Goal: Task Accomplishment & Management: Use online tool/utility

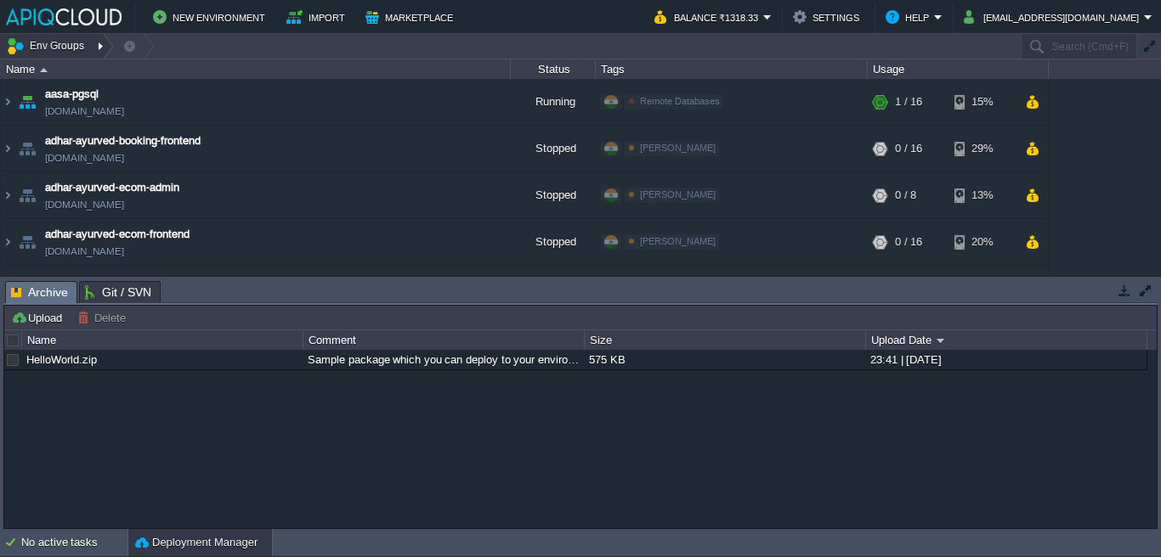
click at [95, 42] on div at bounding box center [102, 46] width 23 height 25
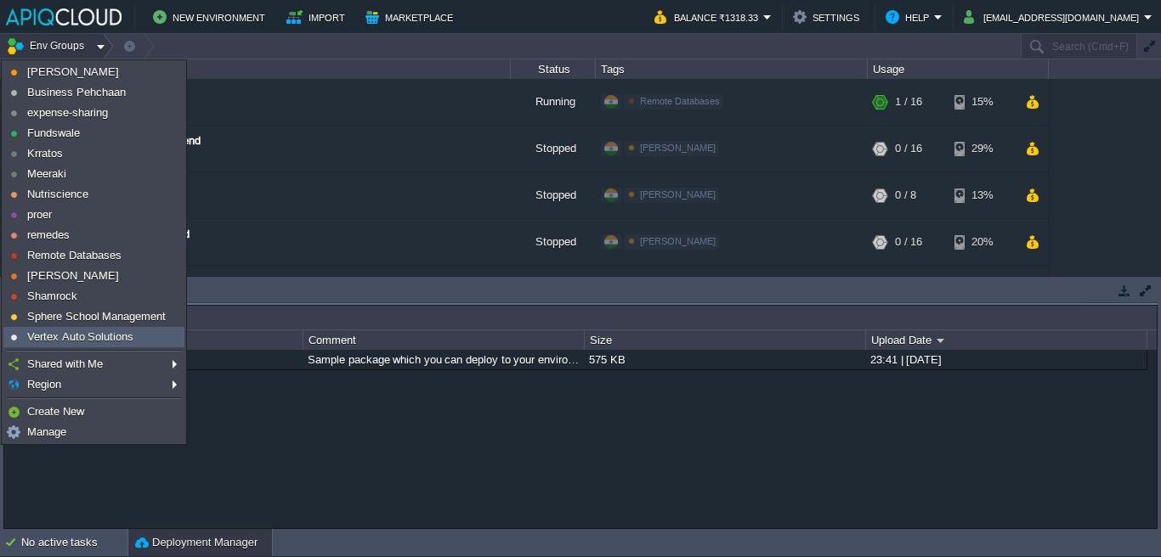
click at [64, 331] on span "Vertex Auto Solutions" at bounding box center [80, 337] width 106 height 13
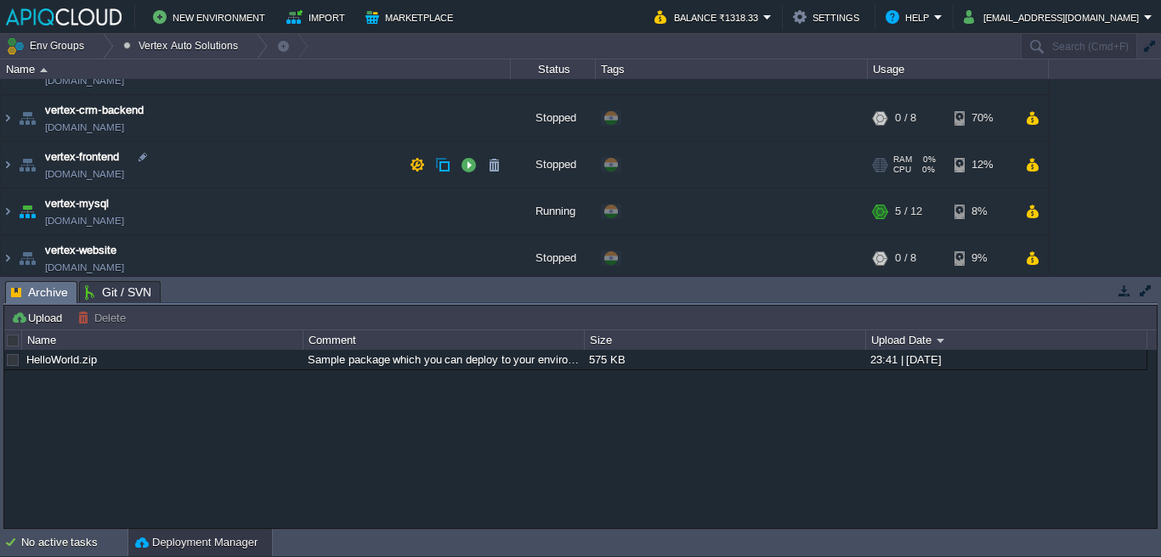
scroll to position [84, 0]
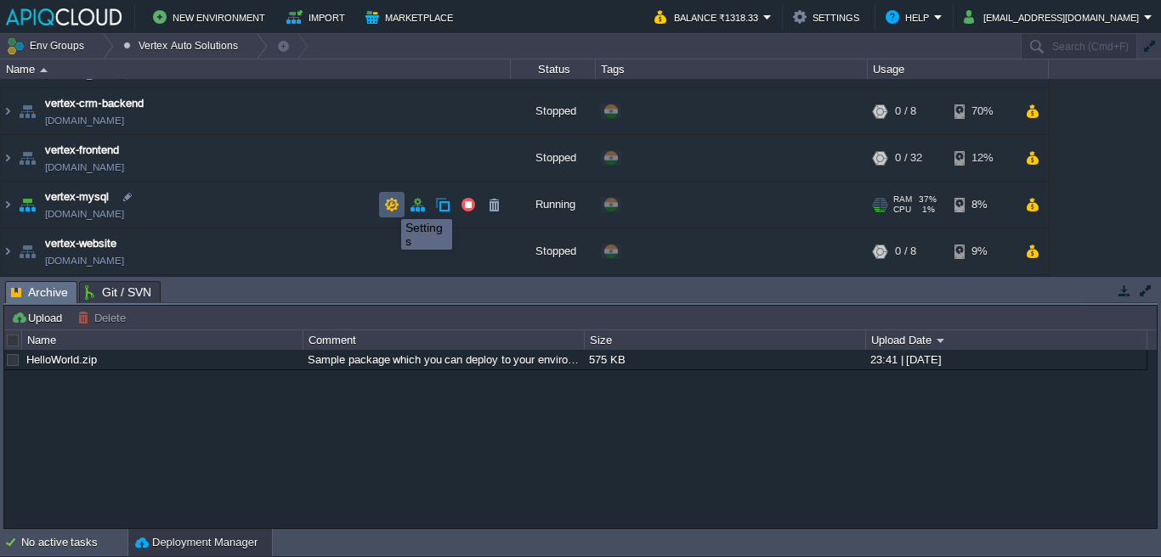
click at [388, 204] on button "button" at bounding box center [391, 204] width 15 height 15
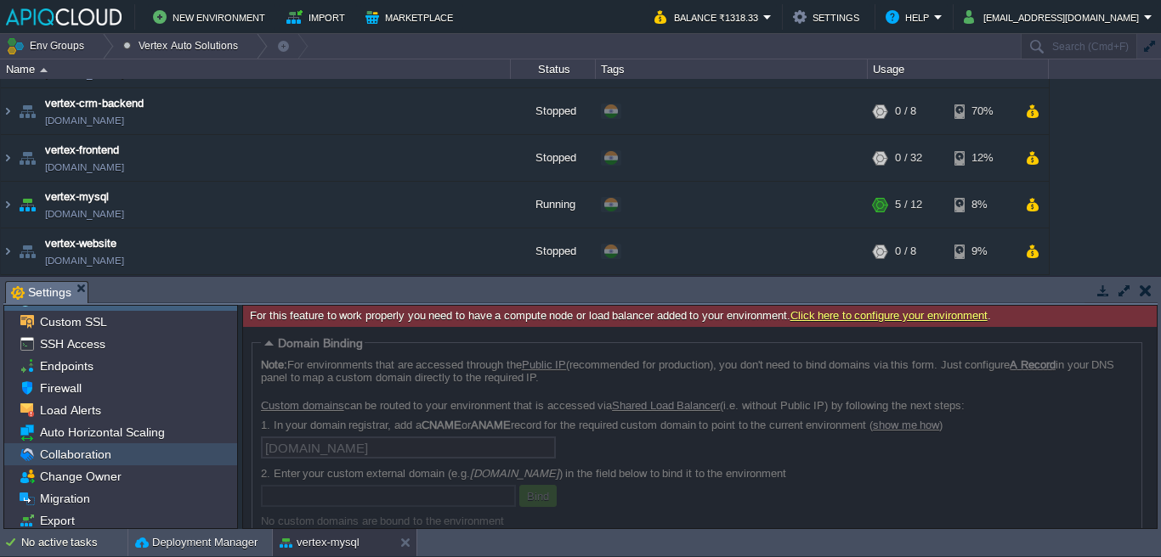
scroll to position [0, 0]
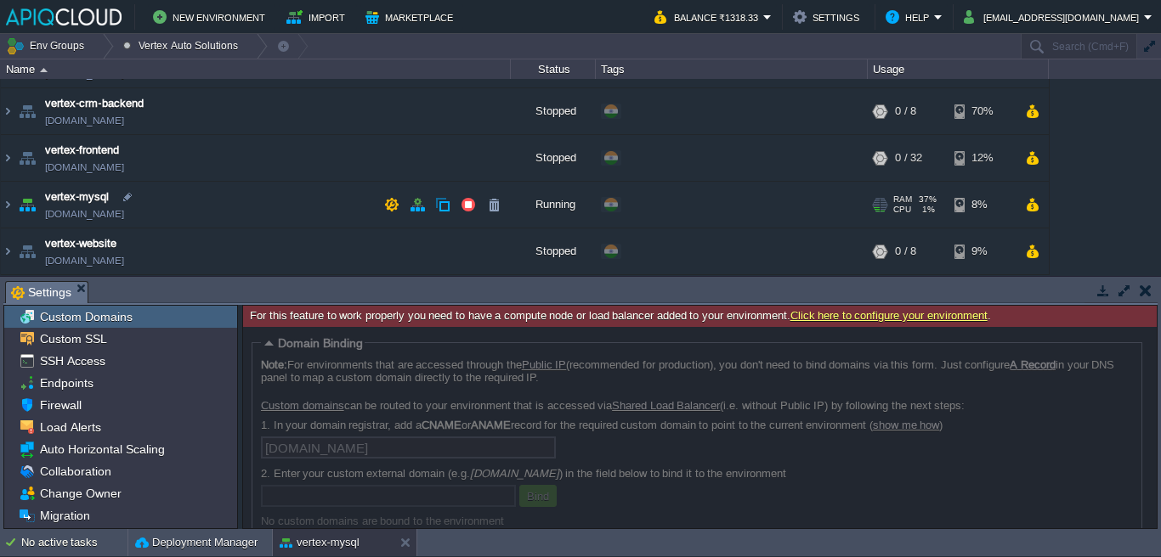
click at [294, 200] on td "vertex-mysql [DOMAIN_NAME]" at bounding box center [256, 205] width 510 height 47
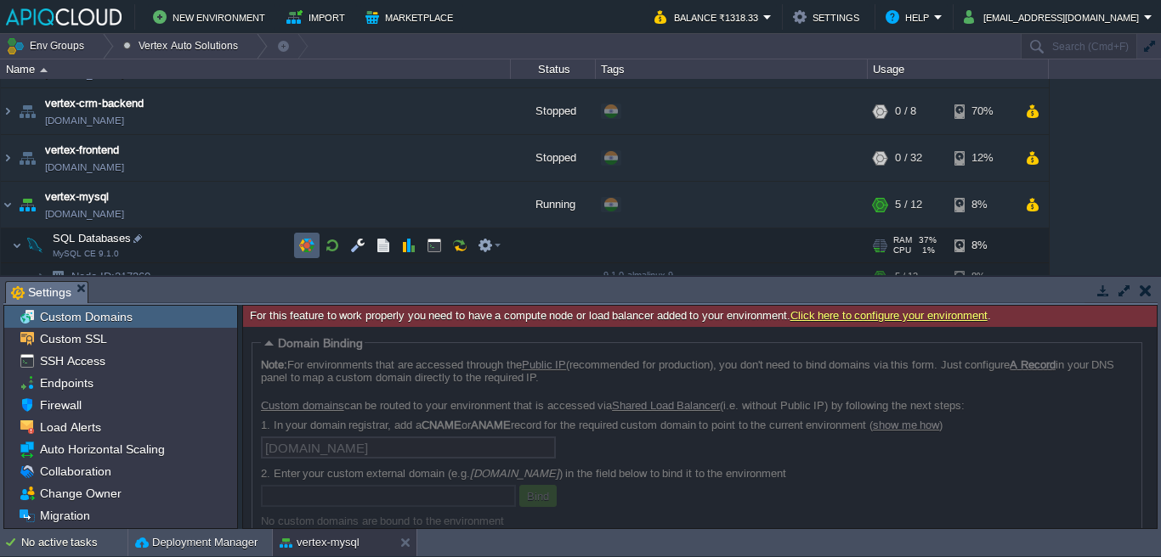
click at [297, 243] on td at bounding box center [306, 245] width 25 height 25
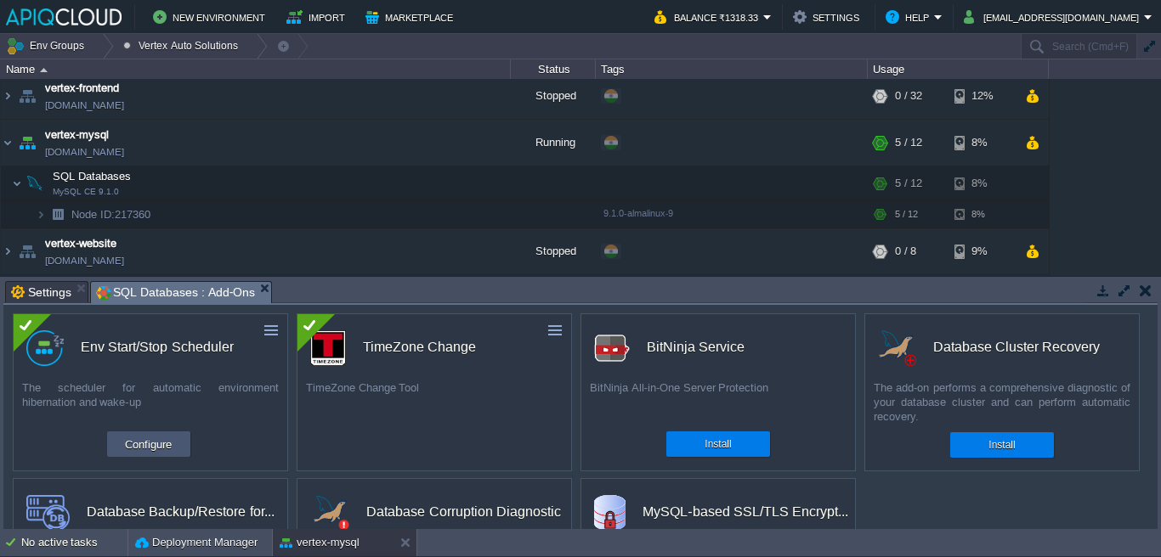
click at [155, 445] on button "Configure" at bounding box center [148, 444] width 57 height 20
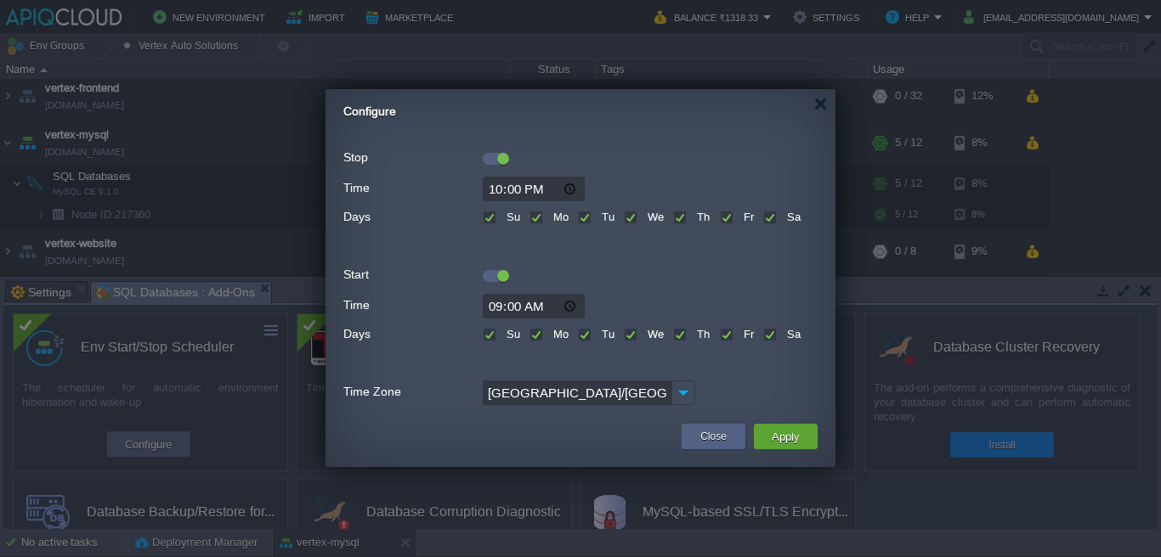
click at [496, 162] on div at bounding box center [496, 159] width 26 height 12
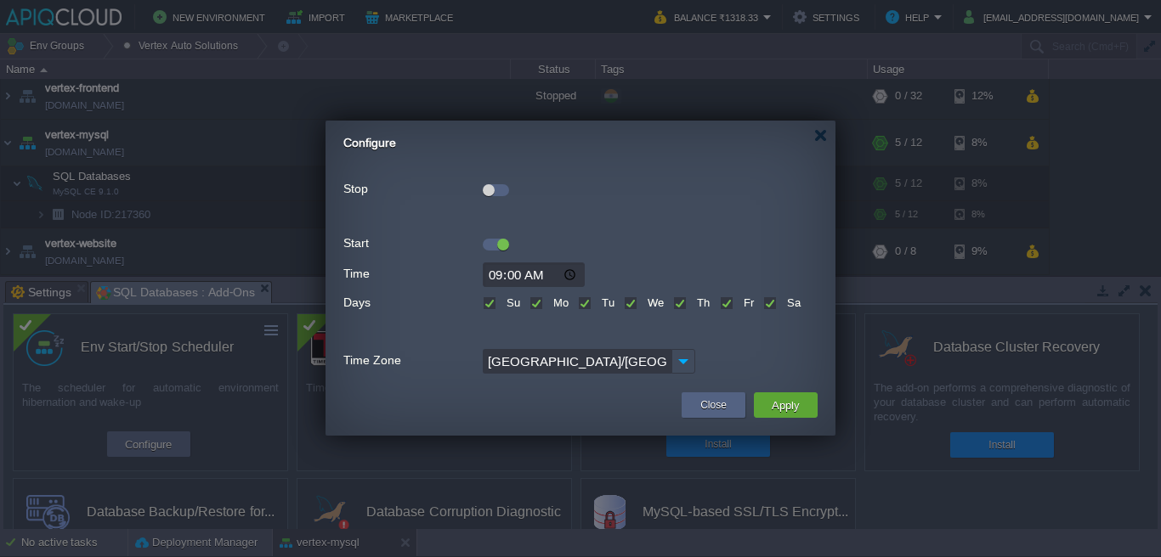
click at [499, 246] on div at bounding box center [503, 245] width 12 height 12
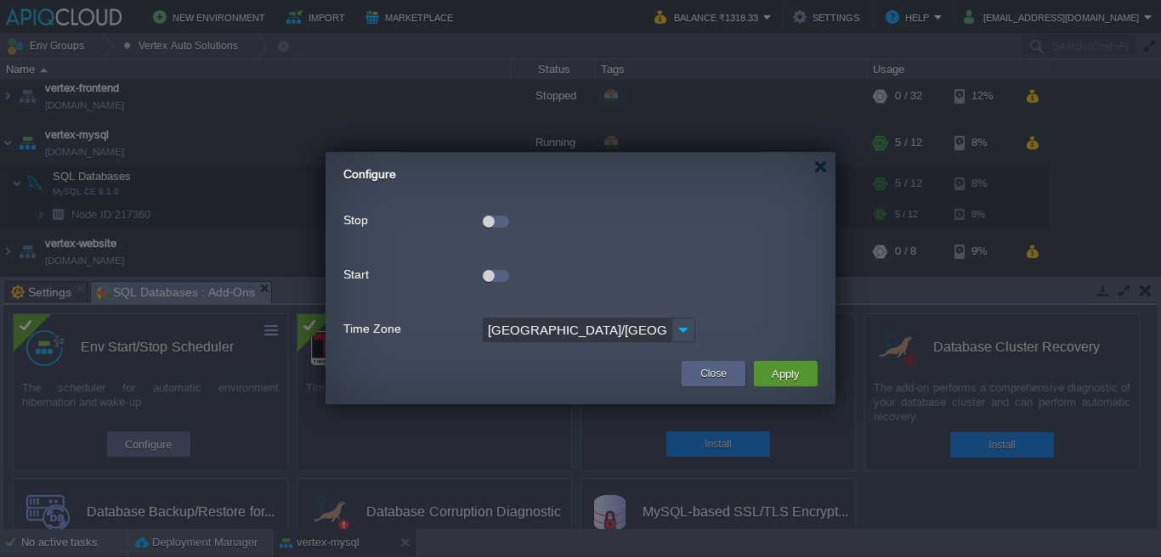
click at [783, 371] on button "Apply" at bounding box center [785, 374] width 38 height 20
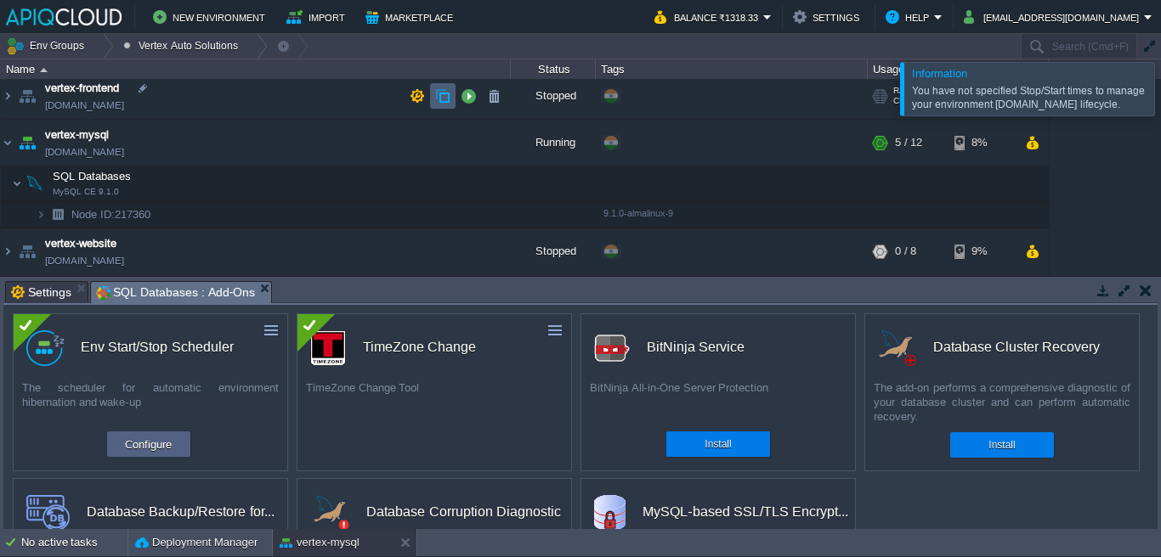
scroll to position [84, 0]
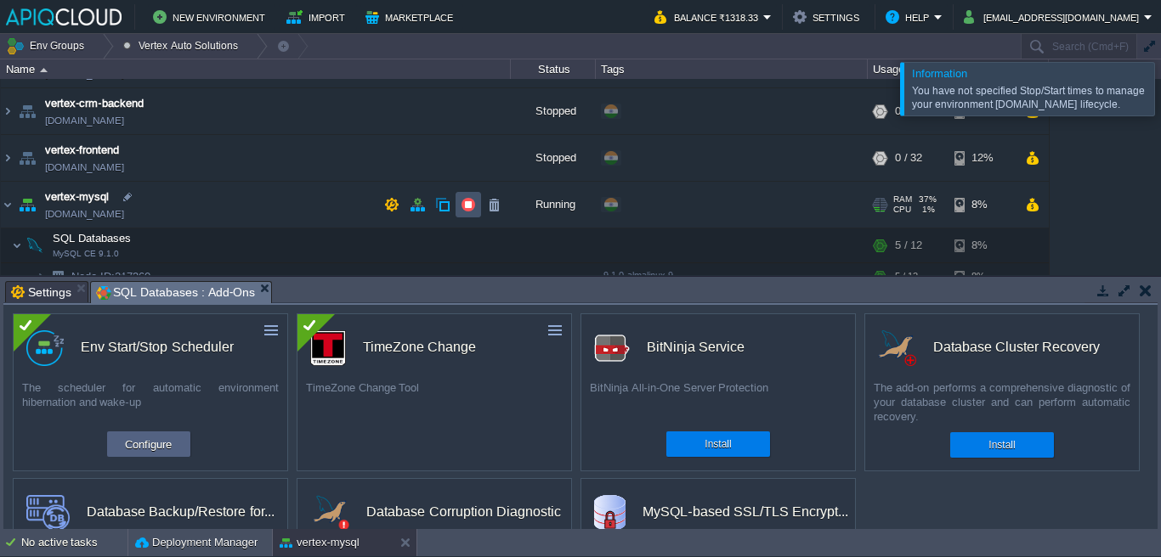
click at [463, 205] on button "button" at bounding box center [468, 204] width 15 height 15
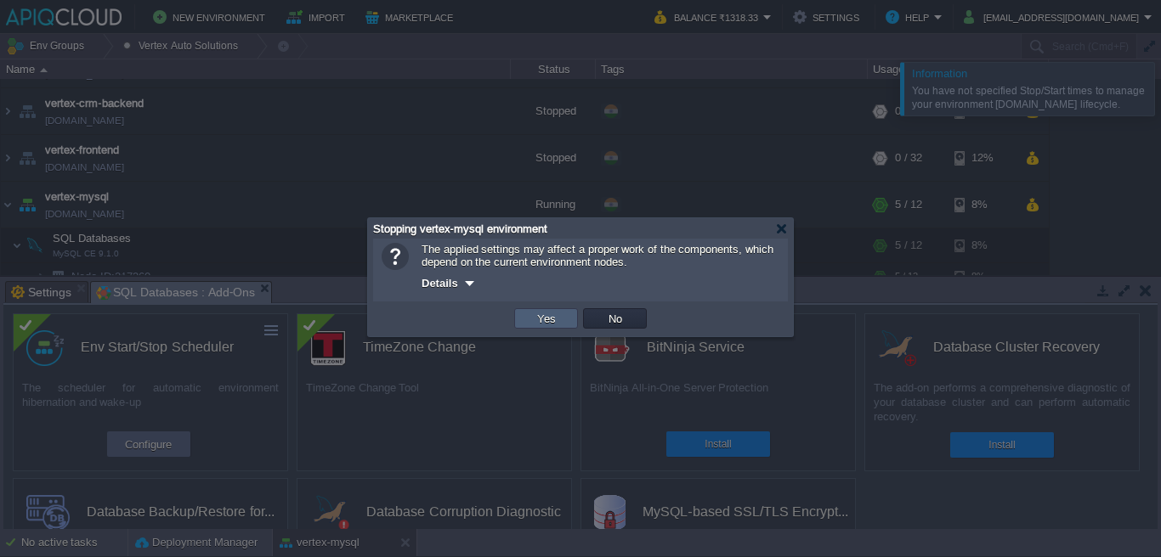
click at [552, 329] on td "Yes" at bounding box center [546, 318] width 64 height 20
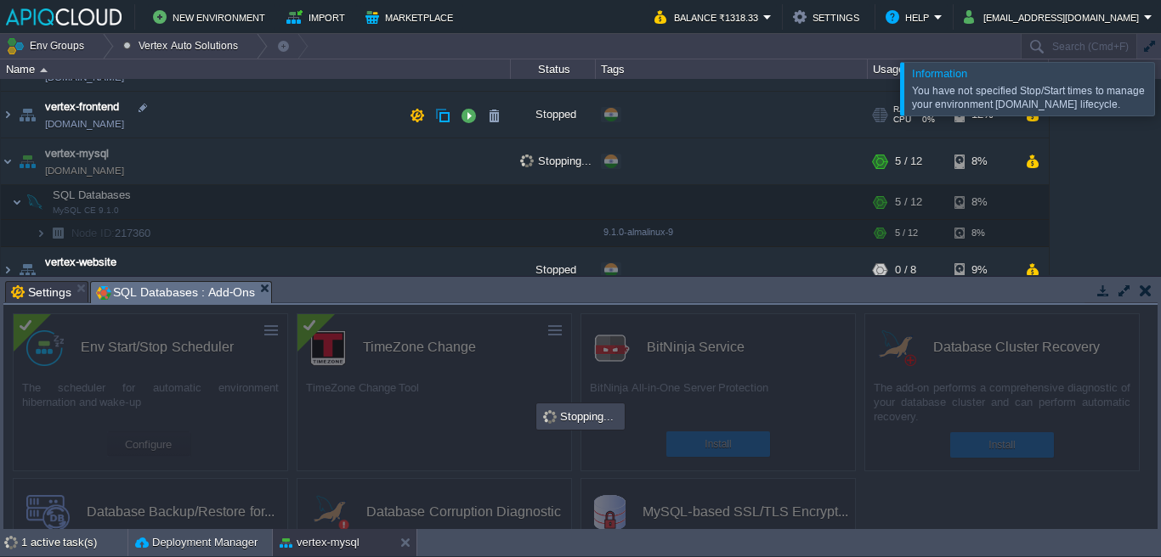
scroll to position [146, 0]
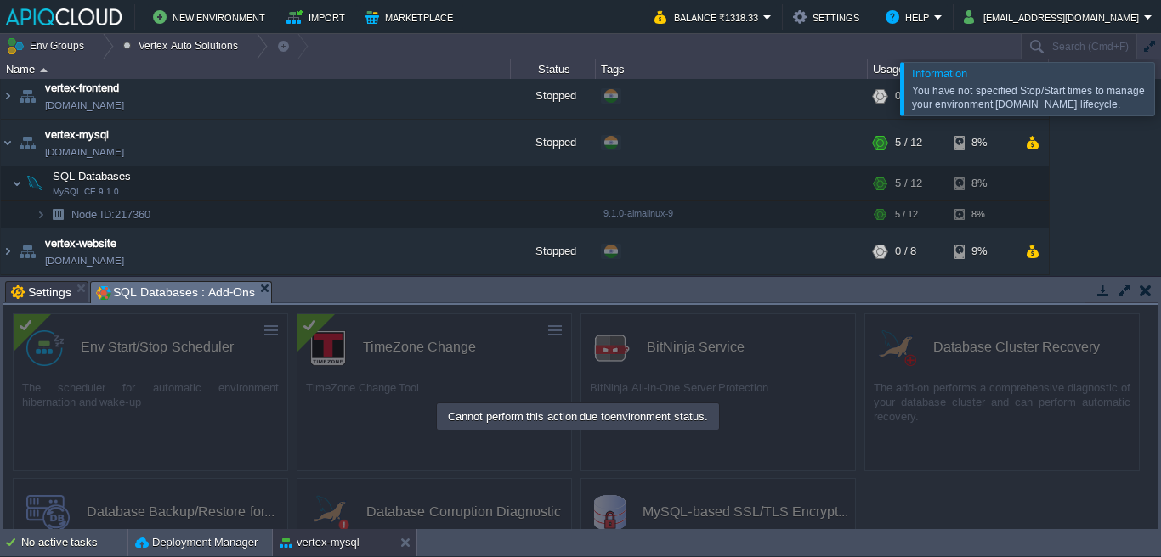
click at [1160, 99] on div at bounding box center [1181, 88] width 0 height 53
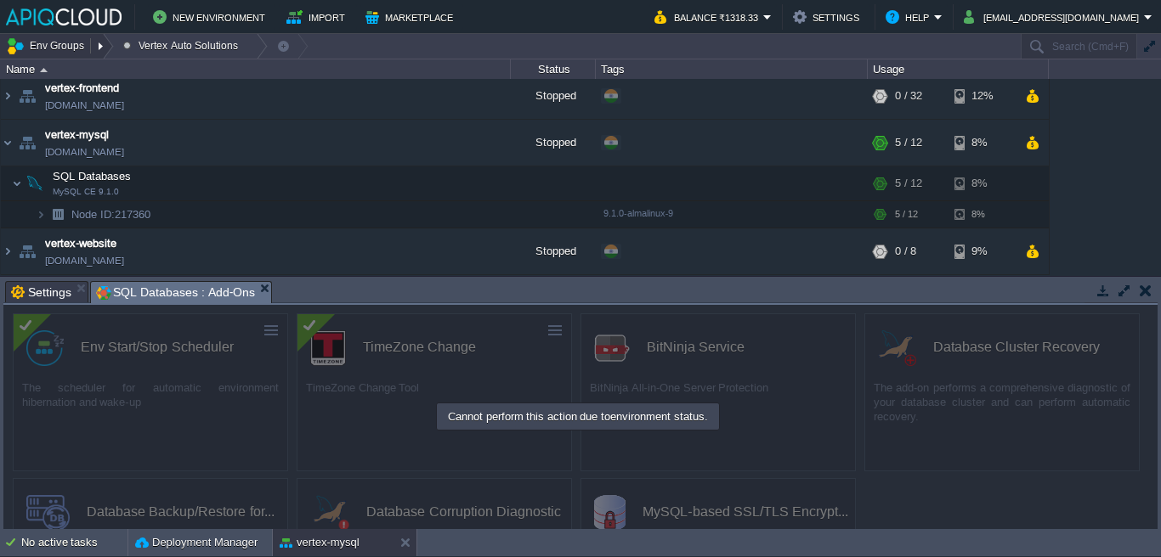
click at [37, 50] on button "Env Groups" at bounding box center [48, 46] width 84 height 24
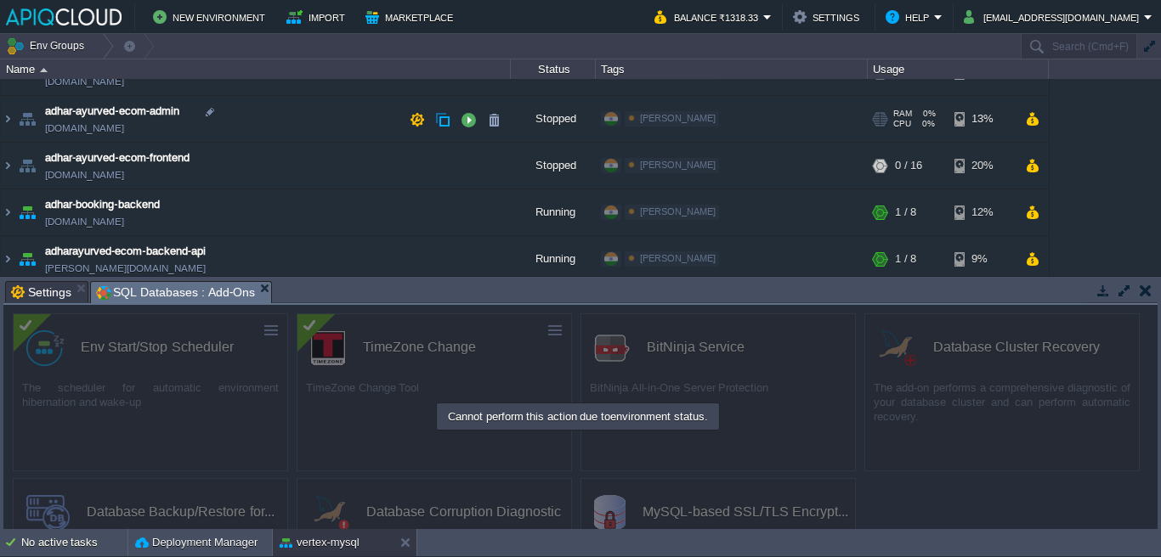
scroll to position [0, 0]
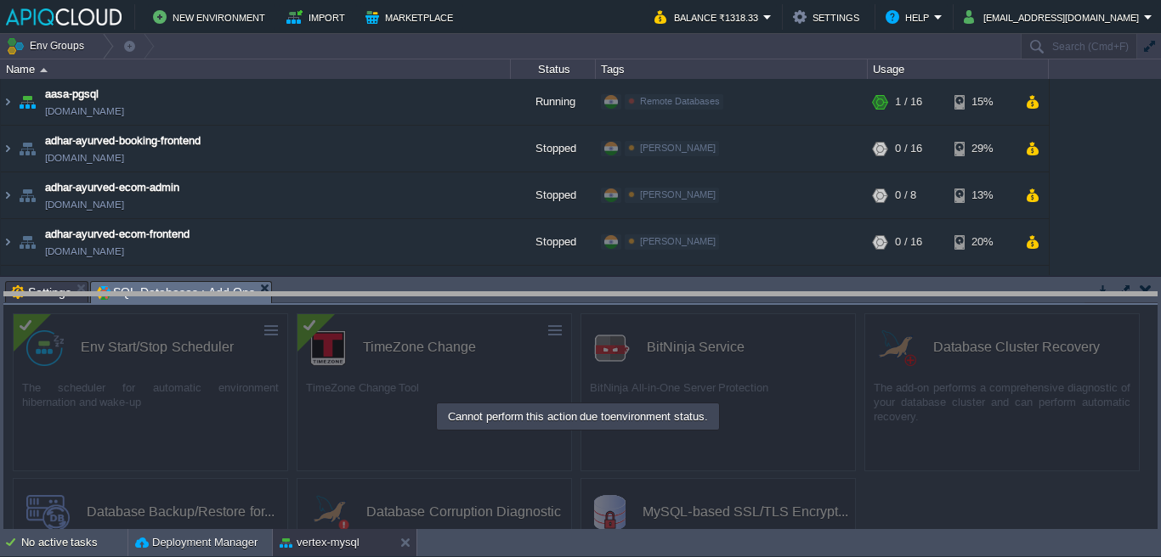
drag, startPoint x: 647, startPoint y: 287, endPoint x: 645, endPoint y: 319, distance: 31.5
